Goal: Information Seeking & Learning: Learn about a topic

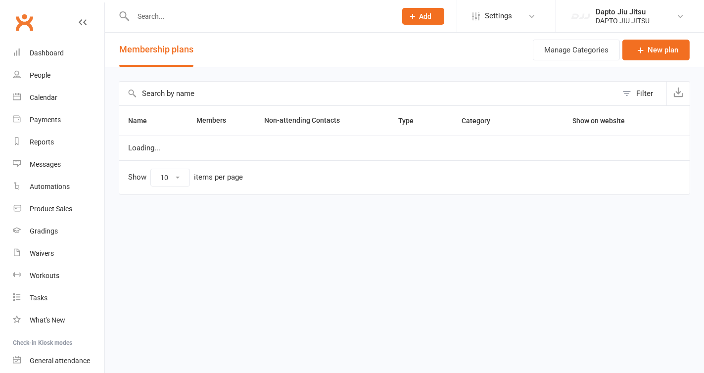
select select "50"
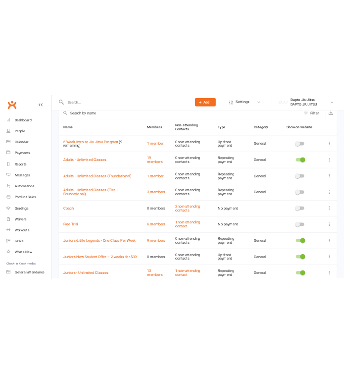
scroll to position [55, 0]
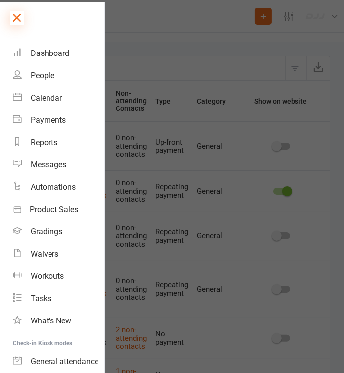
click at [12, 22] on icon at bounding box center [17, 18] width 14 height 14
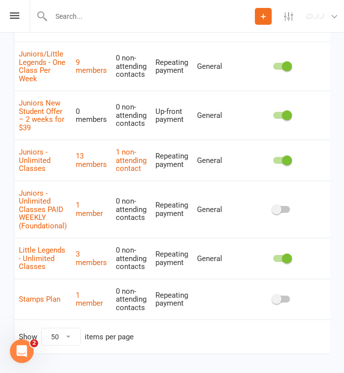
scroll to position [427, 0]
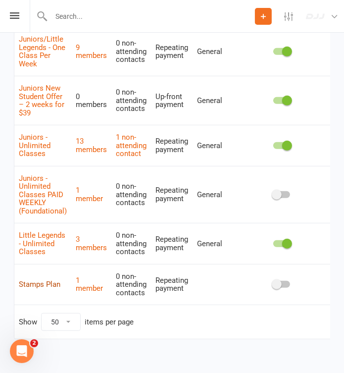
click at [57, 283] on link "Stamps Plan" at bounding box center [40, 284] width 42 height 9
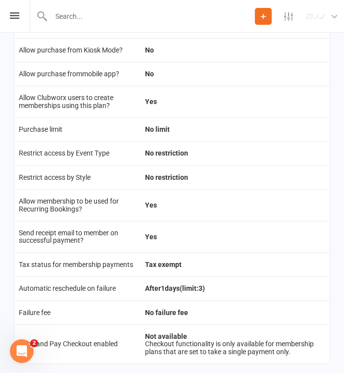
scroll to position [283, 0]
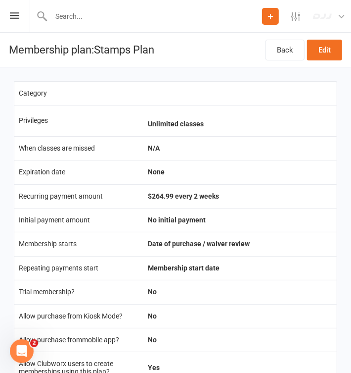
select select "50"
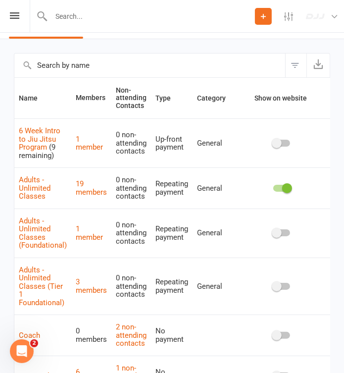
scroll to position [63, 0]
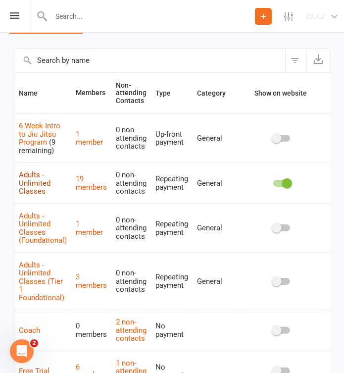
click at [30, 179] on link "Adults - Unlimited Classes" at bounding box center [35, 182] width 32 height 25
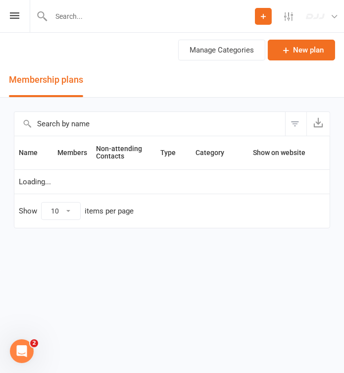
select select "50"
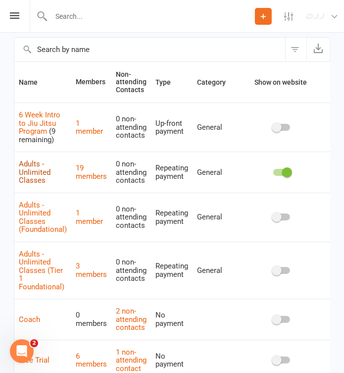
scroll to position [83, 0]
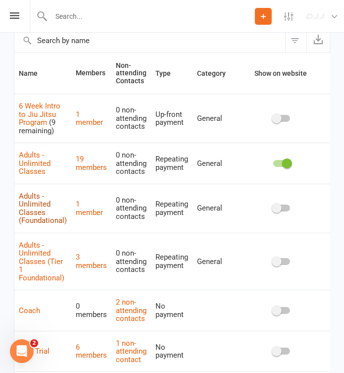
click at [24, 199] on link "Adults - Unlimited Classes (Foundational)" at bounding box center [43, 208] width 48 height 34
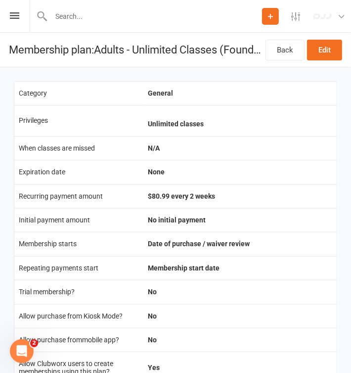
select select "50"
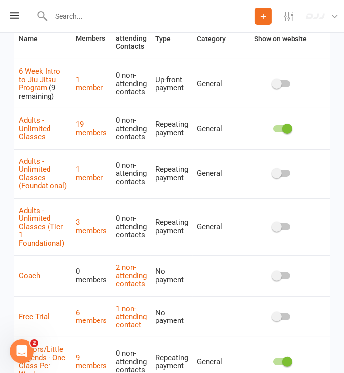
scroll to position [118, 0]
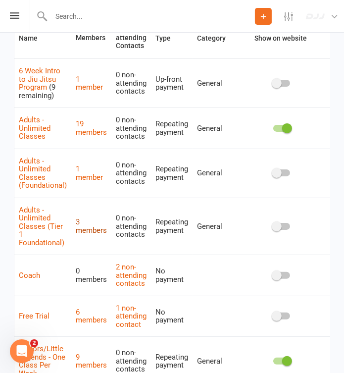
click at [86, 232] on link "3 members" at bounding box center [91, 225] width 31 height 17
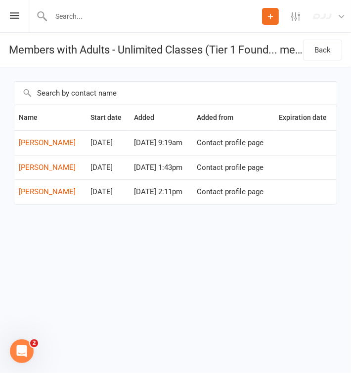
select select "50"
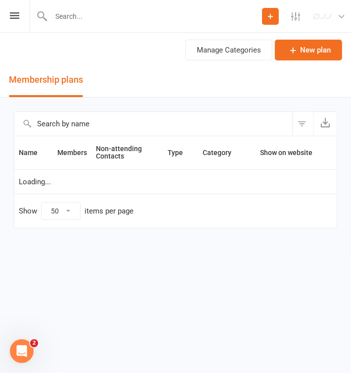
click at [49, 196] on td "Show 10 25 50 100 items per page" at bounding box center [175, 210] width 323 height 34
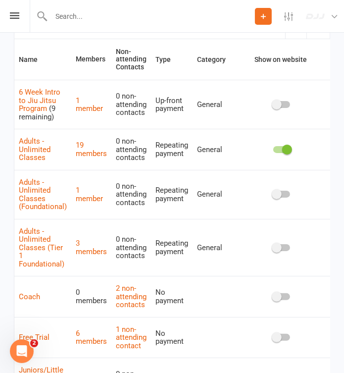
scroll to position [98, 0]
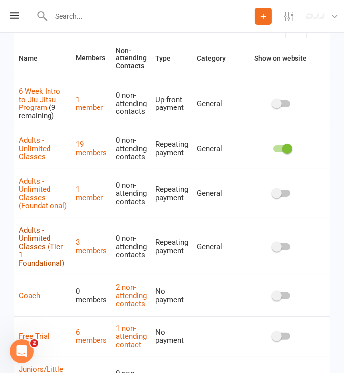
click at [32, 233] on link "Adults - Unlimited Classes (Tier 1 Foundational)" at bounding box center [42, 247] width 46 height 42
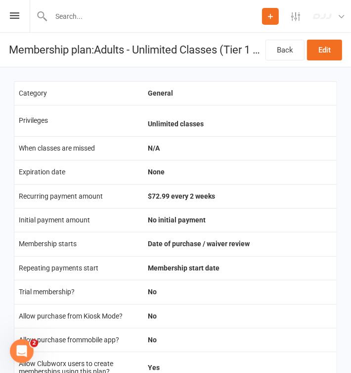
select select "50"
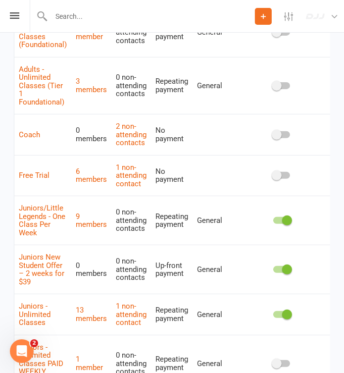
scroll to position [262, 0]
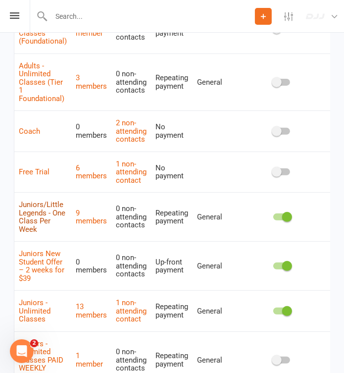
click at [32, 215] on link "Juniors/Little Legends - One Class Per Week" at bounding box center [42, 217] width 47 height 34
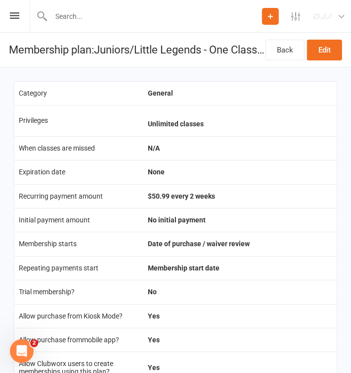
select select "50"
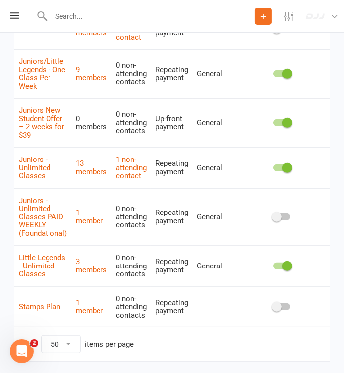
scroll to position [407, 0]
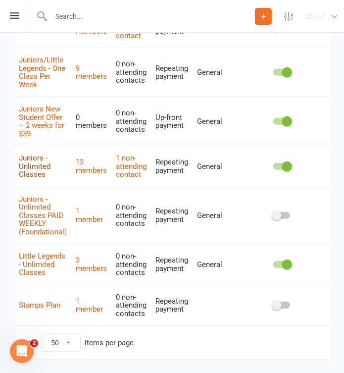
click at [38, 160] on link "Juniors - Unlimited Classes" at bounding box center [35, 165] width 32 height 25
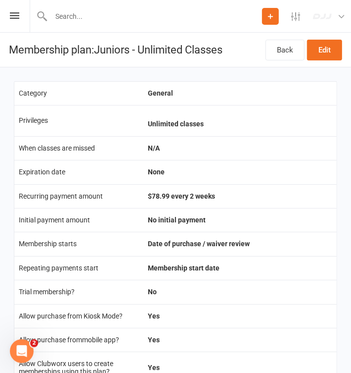
select select "50"
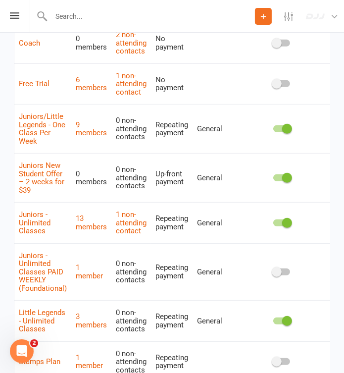
scroll to position [354, 0]
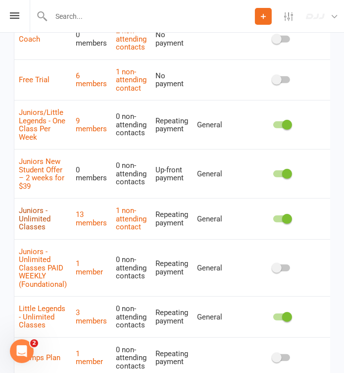
click at [29, 222] on link "Juniors - Unlimited Classes" at bounding box center [35, 218] width 32 height 25
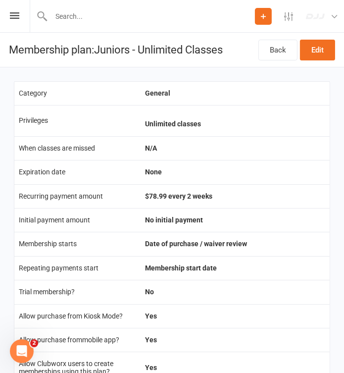
select select "50"
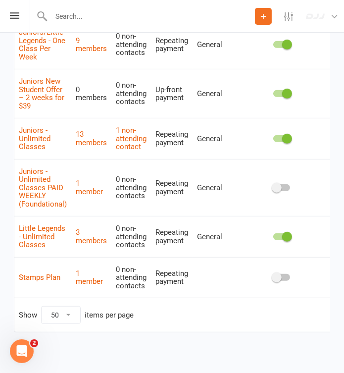
scroll to position [435, 0]
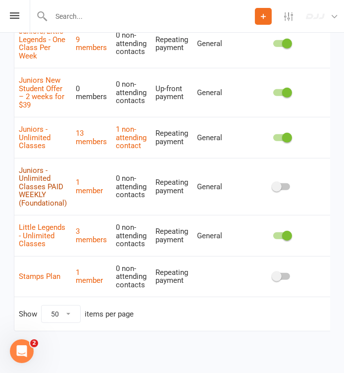
click at [32, 192] on link "Juniors - Unlimited Classes PAID WEEKLY (Foundational)" at bounding box center [43, 187] width 48 height 42
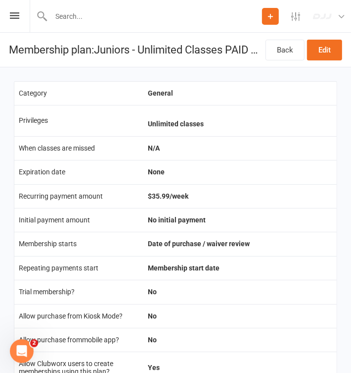
select select "50"
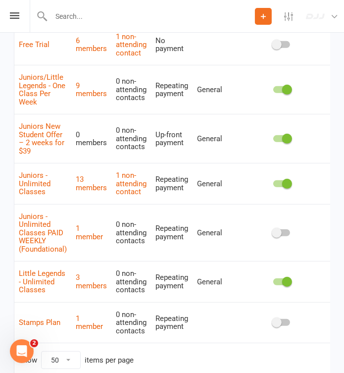
scroll to position [441, 0]
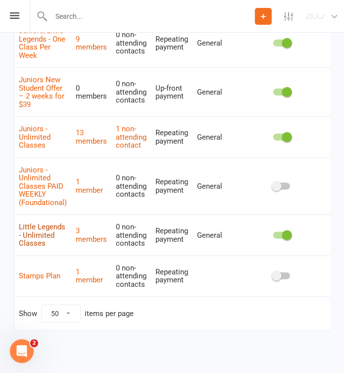
click at [34, 222] on link "Little Legends - Unlimited Classes" at bounding box center [42, 234] width 47 height 25
